Goal: Communication & Community: Answer question/provide support

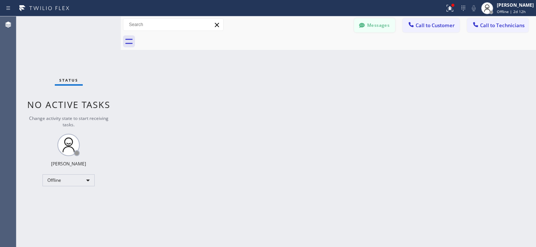
click at [372, 21] on button "Messages" at bounding box center [374, 25] width 41 height 14
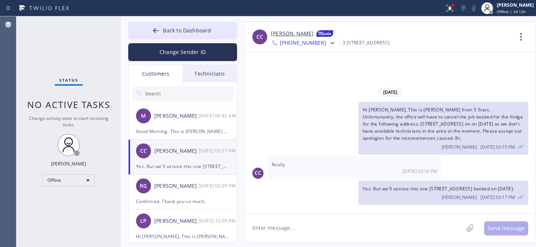
click at [179, 92] on input "text" at bounding box center [188, 93] width 89 height 15
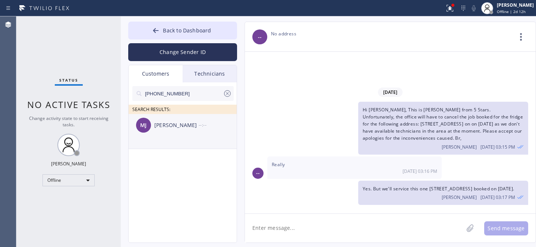
click at [167, 129] on div "[PERSON_NAME]" at bounding box center [176, 125] width 44 height 9
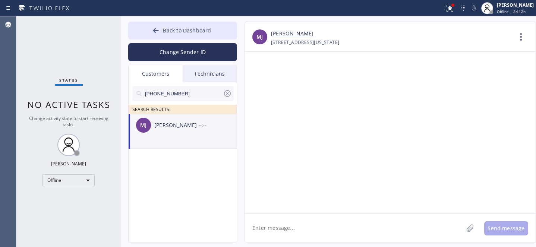
drag, startPoint x: 290, startPoint y: 224, endPoint x: 289, endPoint y: 212, distance: 12.7
click at [290, 224] on textarea at bounding box center [354, 228] width 218 height 29
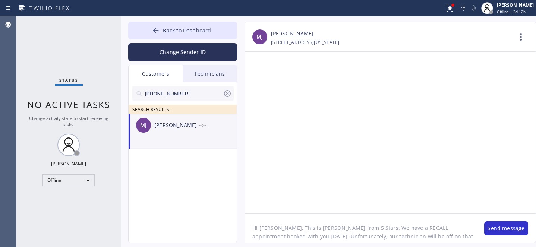
scroll to position [6, 0]
paste textarea "[DATE]"
click at [268, 223] on textarea "Hi [PERSON_NAME], This is [PERSON_NAME] from 5 Stars. We have a RECALL appointm…" at bounding box center [361, 228] width 232 height 29
type textarea "Hi [PERSON_NAME], This is [PERSON_NAME] from 5 Stars. We have a RECALL appointm…"
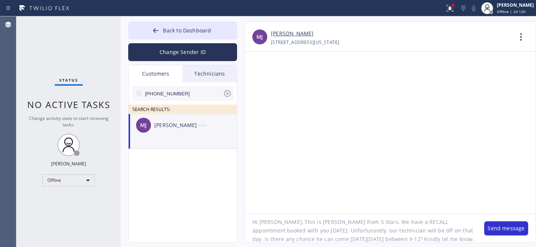
drag, startPoint x: 295, startPoint y: 33, endPoint x: 272, endPoint y: 33, distance: 22.7
click at [272, 33] on div "[PERSON_NAME]" at bounding box center [391, 33] width 241 height 9
copy link "[PERSON_NAME]"
click at [393, 236] on textarea "Hi [PERSON_NAME], This is [PERSON_NAME] from 5 Stars. We have a RECALL appointm…" at bounding box center [361, 228] width 232 height 29
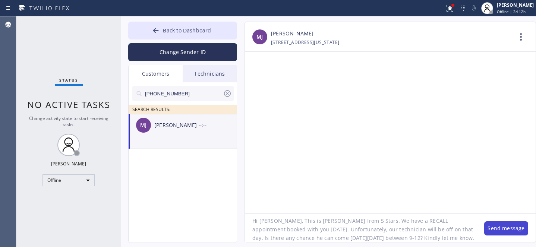
click at [495, 227] on button "Send message" at bounding box center [506, 228] width 44 height 14
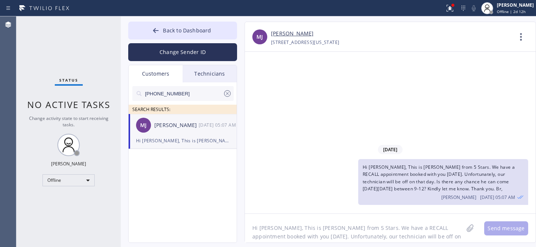
click at [227, 92] on icon at bounding box center [227, 93] width 9 height 9
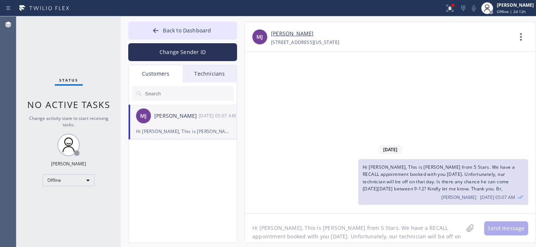
click at [208, 77] on div "Technicians" at bounding box center [210, 73] width 54 height 17
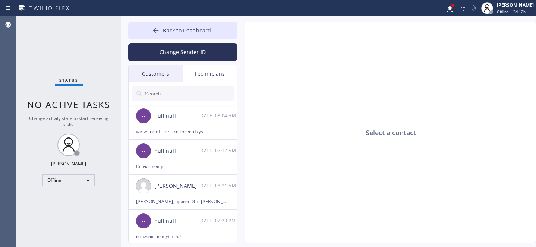
click at [158, 71] on div "Customers" at bounding box center [156, 73] width 54 height 17
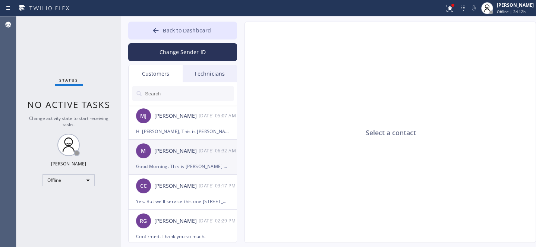
click at [179, 165] on div "Good Morning. This is [PERSON_NAME] at [STREET_ADDRESS]. Our dishwasher continu…" at bounding box center [182, 166] width 93 height 9
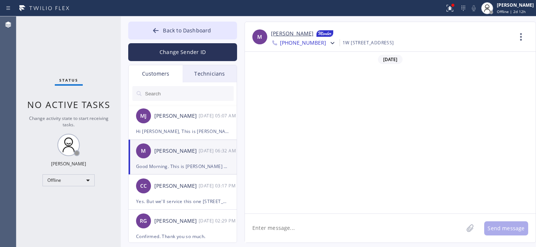
scroll to position [831, 0]
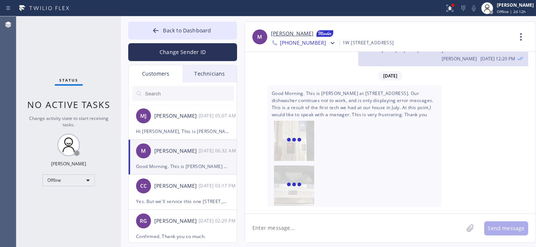
click at [292, 229] on textarea at bounding box center [354, 228] width 218 height 29
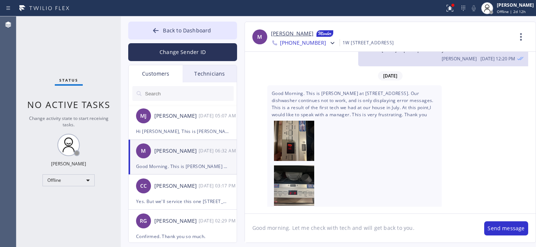
drag, startPoint x: 288, startPoint y: 228, endPoint x: 294, endPoint y: 238, distance: 11.6
click at [288, 228] on textarea "Good morning. Let me check with tech and will get back to you." at bounding box center [361, 228] width 232 height 29
type textarea "Good morning, [PERSON_NAME]. Let me check with tech and will get back to you."
click at [503, 227] on button "Send message" at bounding box center [506, 228] width 44 height 14
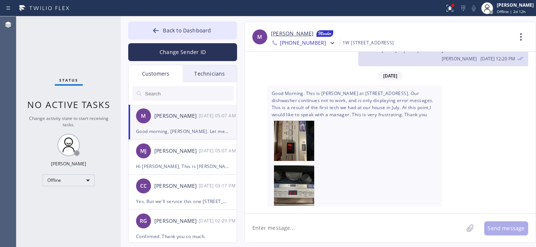
scroll to position [874, 0]
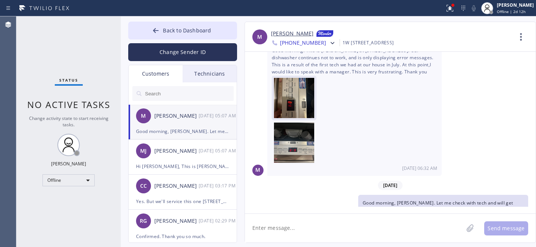
click at [294, 80] on img at bounding box center [294, 100] width 40 height 45
click at [290, 128] on img at bounding box center [294, 145] width 40 height 45
click at [284, 31] on link "[PERSON_NAME]" at bounding box center [292, 33] width 43 height 9
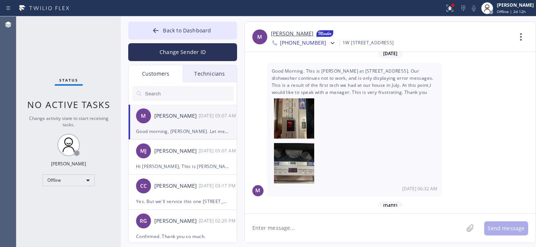
scroll to position [808, 0]
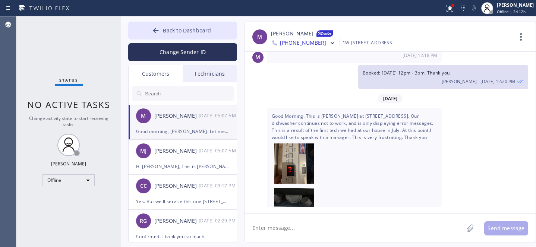
click at [386, 234] on textarea at bounding box center [354, 228] width 218 height 29
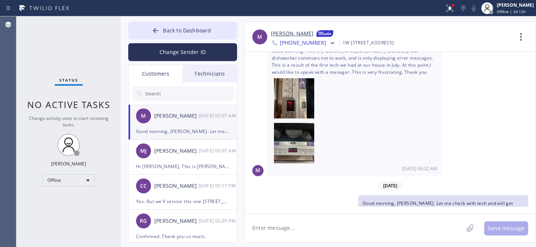
scroll to position [874, 0]
click at [149, 33] on button "Back to Dashboard" at bounding box center [182, 31] width 109 height 18
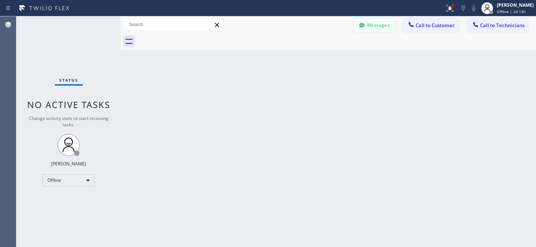
click at [378, 27] on button "Messages" at bounding box center [374, 25] width 41 height 14
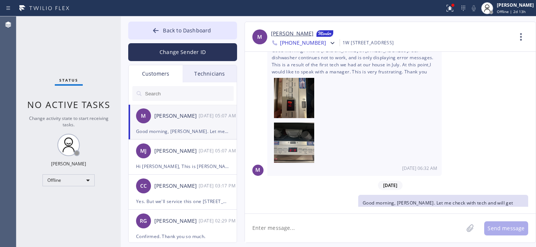
click at [173, 119] on div "[PERSON_NAME]" at bounding box center [176, 116] width 44 height 9
click at [179, 159] on div "[PERSON_NAME] [DATE] 05:07 AM" at bounding box center [183, 151] width 109 height 22
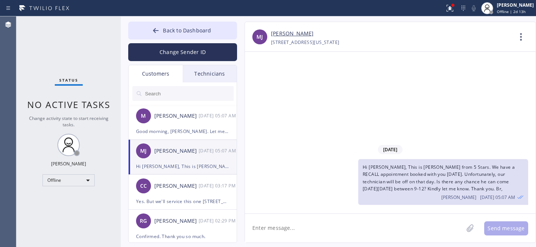
scroll to position [0, 0]
click at [167, 25] on button "Back to Dashboard" at bounding box center [182, 31] width 109 height 18
